Goal: Task Accomplishment & Management: Manage account settings

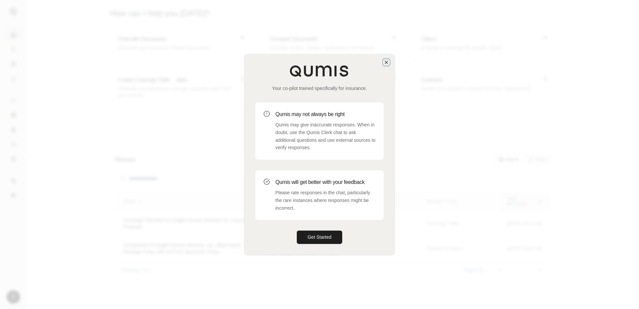
click at [387, 61] on icon "button" at bounding box center [386, 62] width 5 height 5
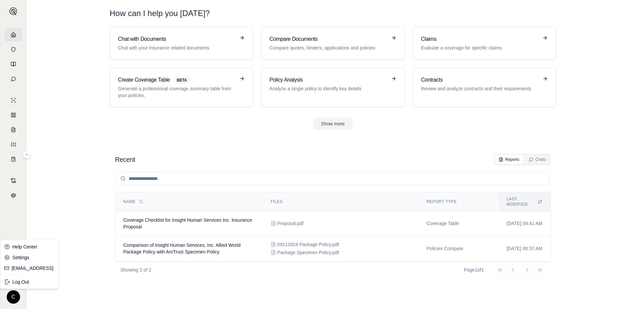
click at [13, 298] on html "C How can I help you [DATE]? Chat with Documents Chat with your insurance relat…" at bounding box center [319, 154] width 639 height 309
click at [25, 282] on div "Log Out" at bounding box center [29, 282] width 55 height 11
